Goal: Task Accomplishment & Management: Manage account settings

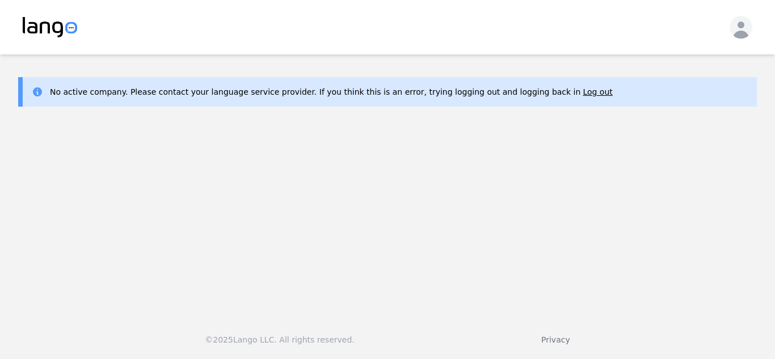
click at [543, 137] on main "No active company. Please contact your language service provider. If you think …" at bounding box center [387, 180] width 775 height 252
click at [70, 27] on img at bounding box center [50, 27] width 54 height 20
click at [583, 95] on button "Log out" at bounding box center [597, 91] width 29 height 11
